Goal: Task Accomplishment & Management: Manage account settings

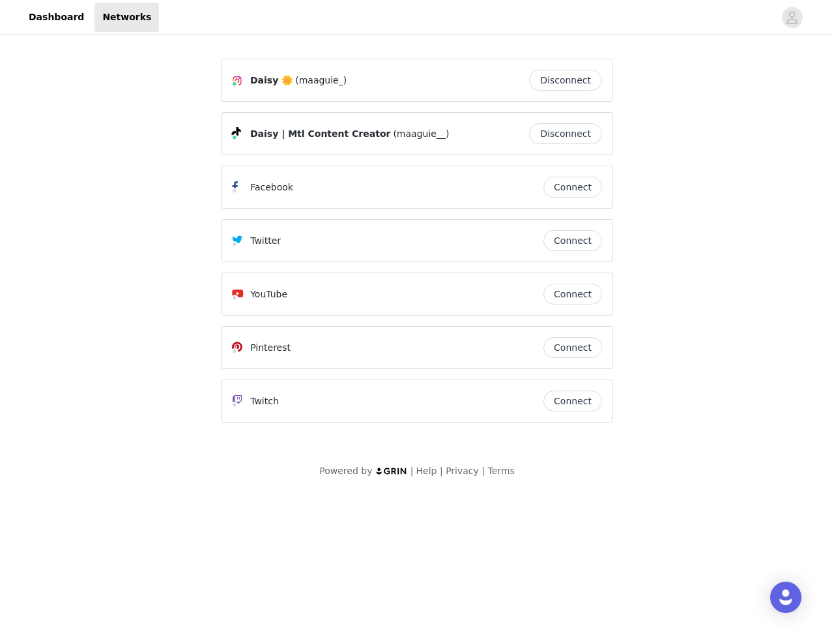
click at [417, 246] on div "Twitter" at bounding box center [387, 241] width 311 height 16
click at [417, 18] on div at bounding box center [466, 17] width 615 height 29
click at [792, 18] on icon "avatar" at bounding box center [792, 17] width 12 height 21
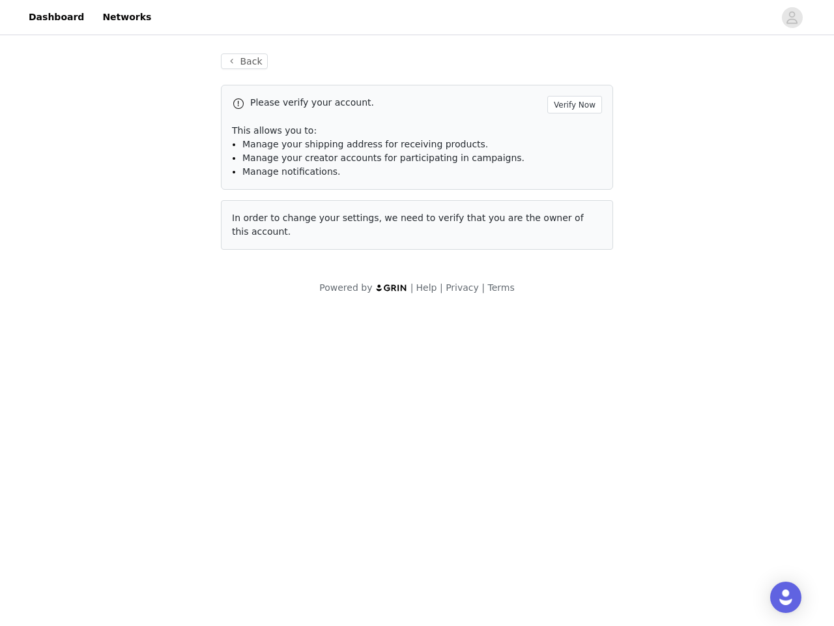
click at [569, 80] on div "Back Please verify your account. Verify Now This allows you to: Manage your shi…" at bounding box center [417, 151] width 424 height 227
click at [569, 134] on p "This allows you to:" at bounding box center [417, 131] width 370 height 14
click at [573, 187] on div "Please verify your account. Verify Now This allows you to: Manage your shipping…" at bounding box center [417, 137] width 392 height 105
click at [573, 240] on div "Back Please verify your account. Verify Now This allows you to: Manage your shi…" at bounding box center [417, 151] width 424 height 227
